Goal: Transaction & Acquisition: Purchase product/service

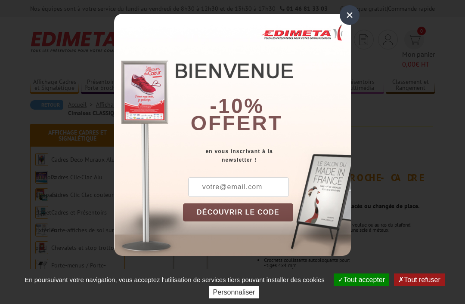
click at [351, 19] on div "×" at bounding box center [350, 15] width 20 height 20
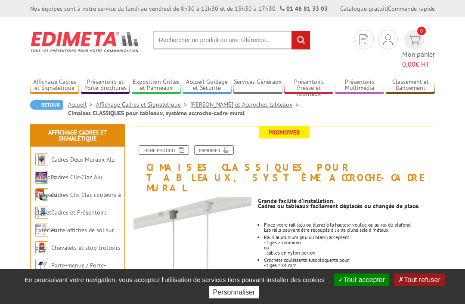
click at [362, 279] on button "Tout accepter" at bounding box center [362, 280] width 56 height 12
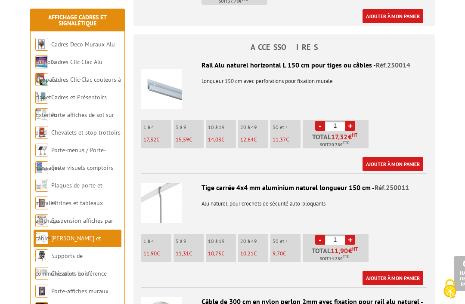
scroll to position [905, 0]
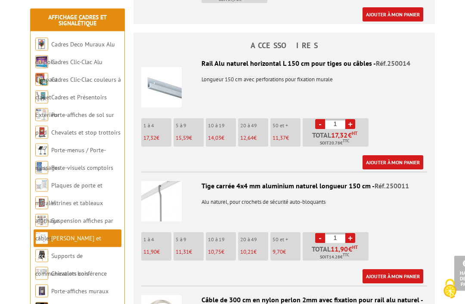
click at [182, 249] on span "11,31" at bounding box center [182, 252] width 13 height 7
click at [178, 233] on li "5 à 9 11,31 €" at bounding box center [188, 247] width 30 height 28
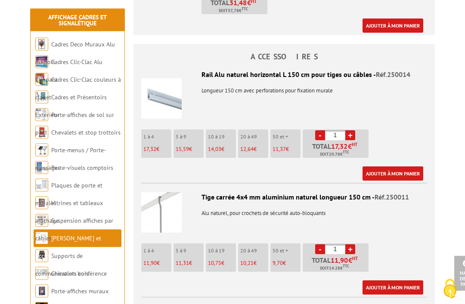
scroll to position [895, 0]
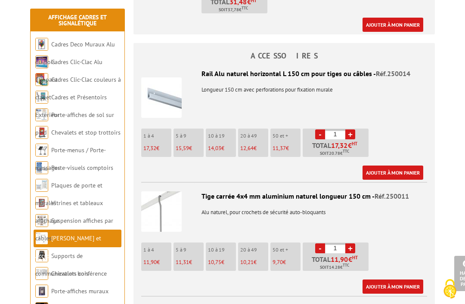
click at [214, 243] on li "10 à 19 10,75 €" at bounding box center [221, 257] width 30 height 28
click at [212, 259] on span "10,75" at bounding box center [214, 262] width 13 height 7
click at [216, 259] on span "10,75" at bounding box center [214, 262] width 13 height 7
click at [214, 259] on span "10,75" at bounding box center [214, 262] width 13 height 7
click at [215, 259] on span "10,75" at bounding box center [214, 262] width 13 height 7
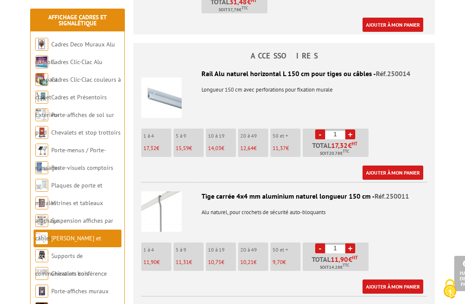
click at [350, 244] on link "+" at bounding box center [350, 249] width 10 height 10
click at [349, 244] on link "+" at bounding box center [350, 249] width 10 height 10
click at [346, 244] on link "+" at bounding box center [350, 249] width 10 height 10
type input "4"
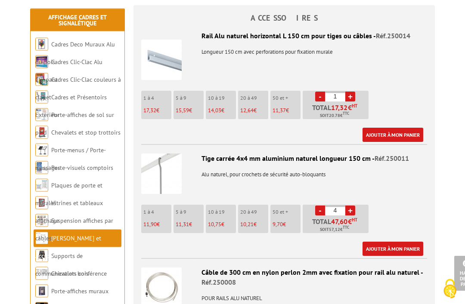
scroll to position [933, 0]
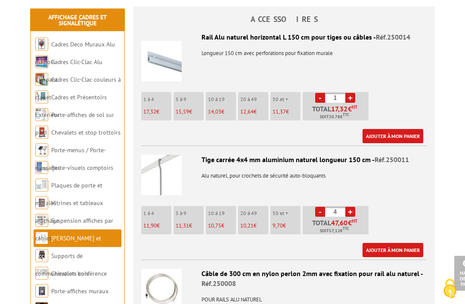
click at [161, 155] on img at bounding box center [161, 175] width 40 height 40
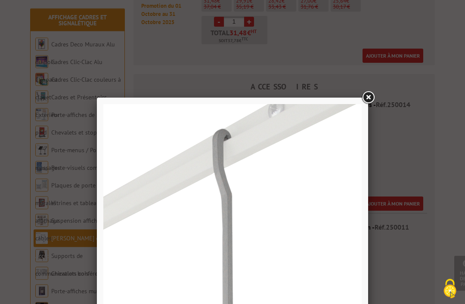
scroll to position [863, 0]
click at [365, 102] on link at bounding box center [367, 98] width 15 height 15
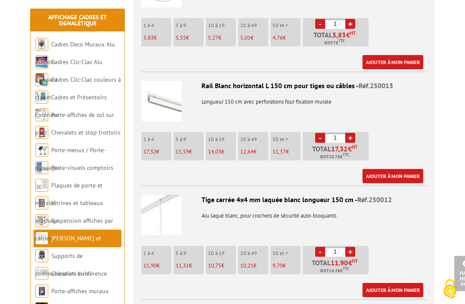
scroll to position [1235, 0]
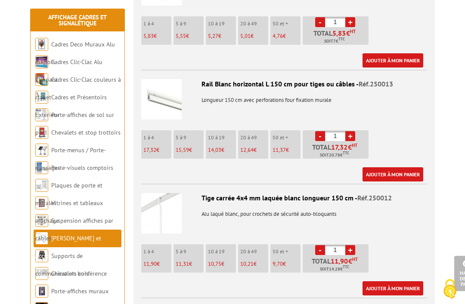
click at [351, 245] on link "+" at bounding box center [350, 250] width 10 height 10
click at [348, 245] on link "+" at bounding box center [350, 250] width 10 height 10
click at [346, 245] on link "+" at bounding box center [350, 250] width 10 height 10
type input "4"
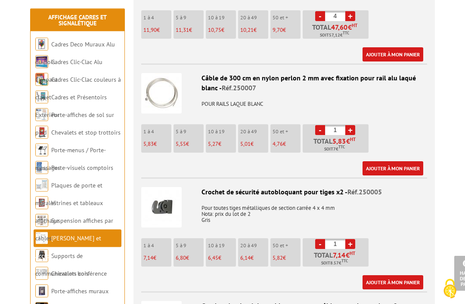
scroll to position [1469, 0]
click at [354, 239] on link "+" at bounding box center [350, 244] width 10 height 10
click at [351, 239] on link "+" at bounding box center [350, 244] width 10 height 10
click at [350, 239] on link "+" at bounding box center [350, 244] width 10 height 10
type input "4"
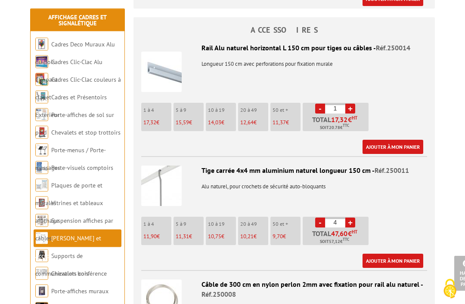
scroll to position [914, 0]
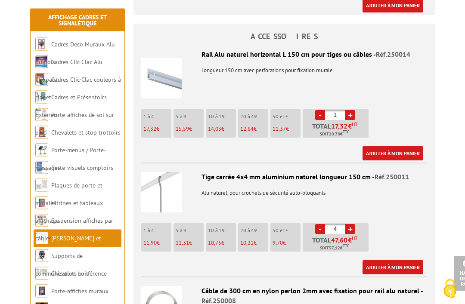
click at [316, 224] on li "- 4 + Total 47,60 € HT Soit 57,12 € TTC" at bounding box center [336, 238] width 66 height 28
click at [316, 225] on link "-" at bounding box center [320, 230] width 10 height 10
click at [315, 237] on p "Total 47,60 € HT Soit 57,12 € TTC" at bounding box center [337, 244] width 64 height 15
click at [313, 223] on li "- 3 + Total 35,70 € HT Soit 42,84 € TTC" at bounding box center [336, 237] width 66 height 28
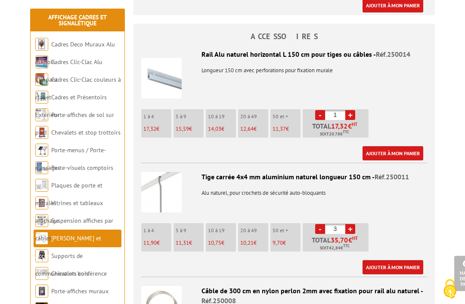
click at [313, 223] on li "- 3 + Total 35,70 € HT Soit 42,84 € TTC" at bounding box center [336, 237] width 66 height 28
click at [309, 223] on li "- 3 + Total 35,70 € HT Soit 42,84 € TTC" at bounding box center [336, 237] width 66 height 28
click at [316, 224] on link "-" at bounding box center [320, 229] width 10 height 10
type input "1"
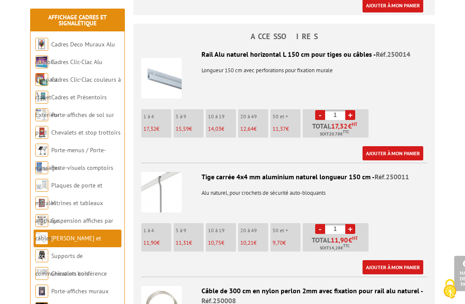
click at [312, 223] on li "- 1 + Total 11,90 € HT Soit 14,28 € TTC" at bounding box center [336, 237] width 66 height 28
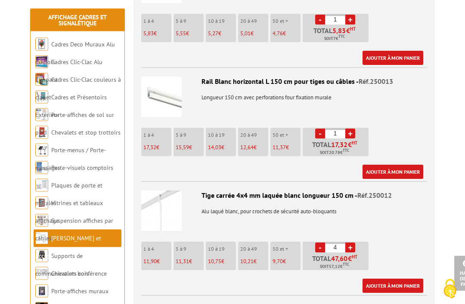
scroll to position [1238, 0]
click at [396, 279] on link "Ajouter à mon panier" at bounding box center [392, 286] width 61 height 14
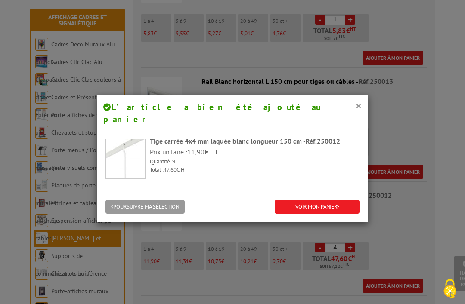
click at [145, 200] on button "POURSUIVRE MA SÉLECTION" at bounding box center [144, 207] width 79 height 14
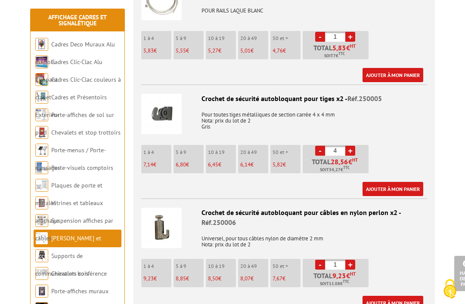
scroll to position [1559, 0]
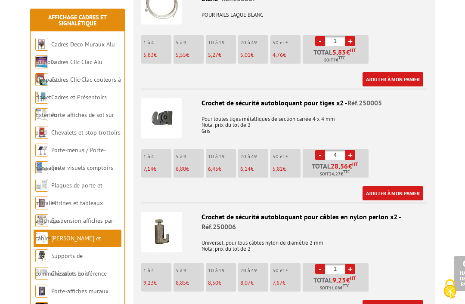
click at [396, 186] on link "Ajouter à mon panier" at bounding box center [392, 193] width 61 height 14
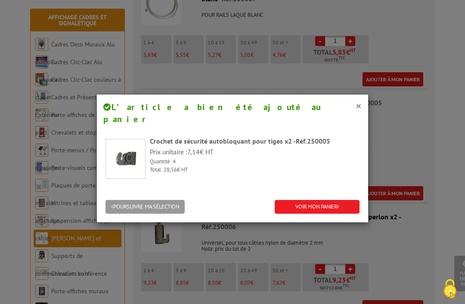
click at [334, 200] on link "VOIR MON PANIER" at bounding box center [317, 207] width 85 height 14
